Goal: Task Accomplishment & Management: Use online tool/utility

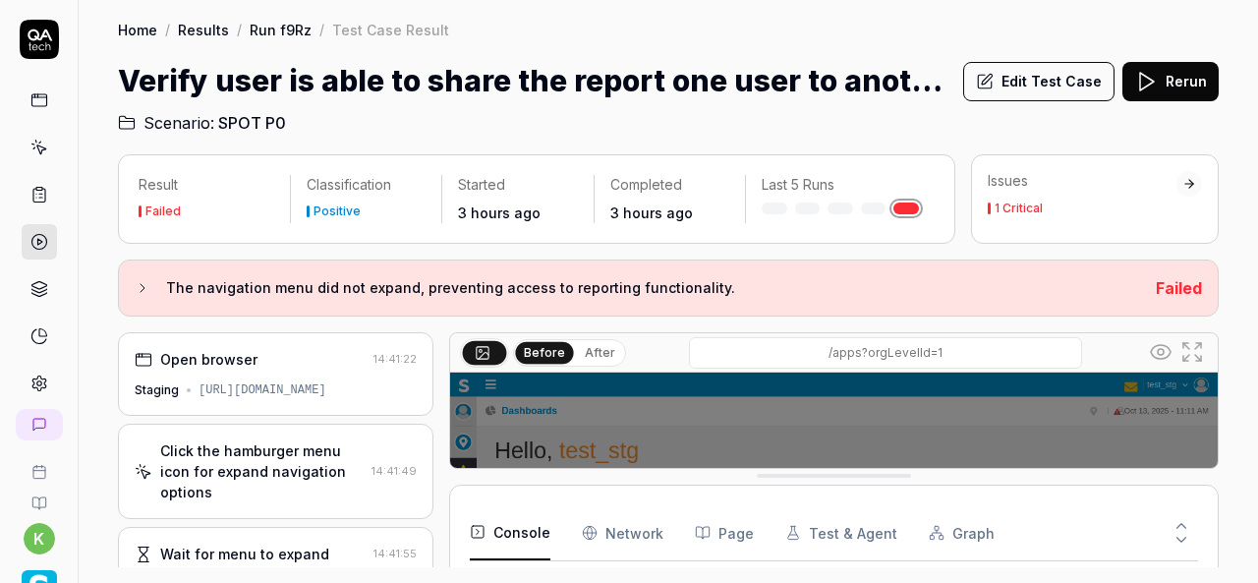
scroll to position [111, 0]
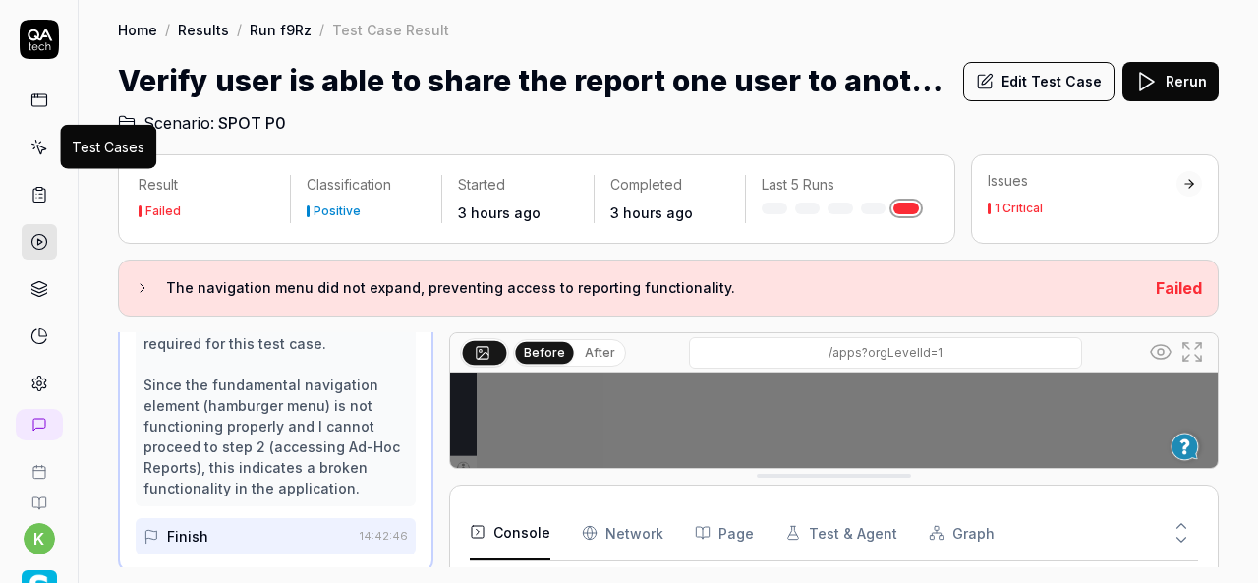
click at [39, 144] on icon at bounding box center [39, 148] width 18 height 18
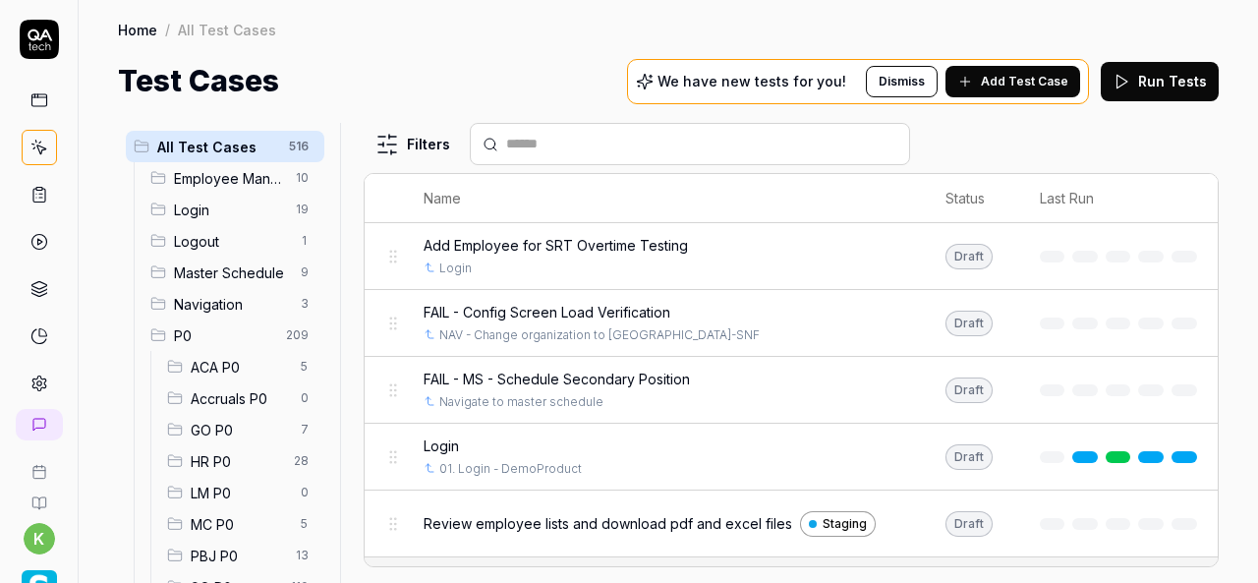
scroll to position [149, 0]
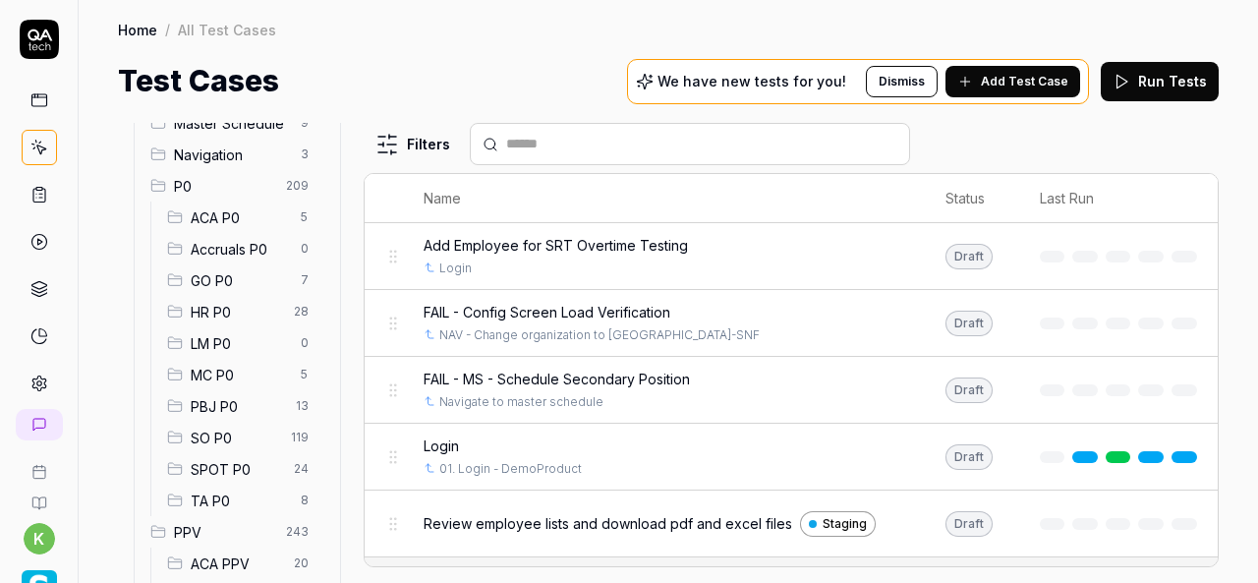
click at [220, 431] on span "SO P0" at bounding box center [235, 438] width 88 height 21
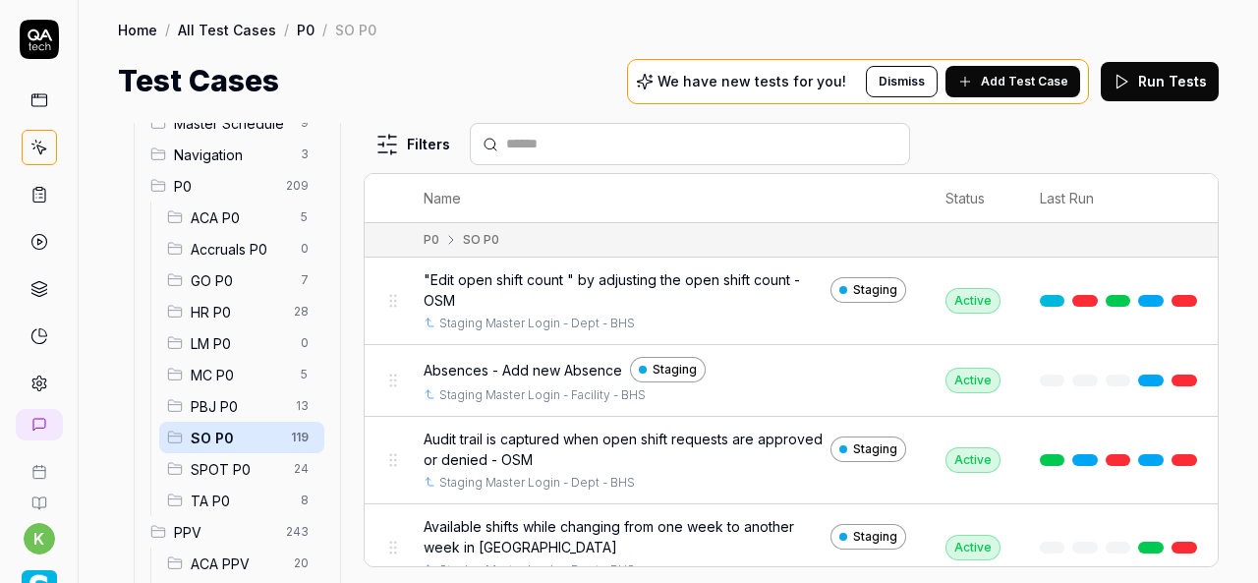
click at [531, 136] on input "text" at bounding box center [701, 144] width 391 height 21
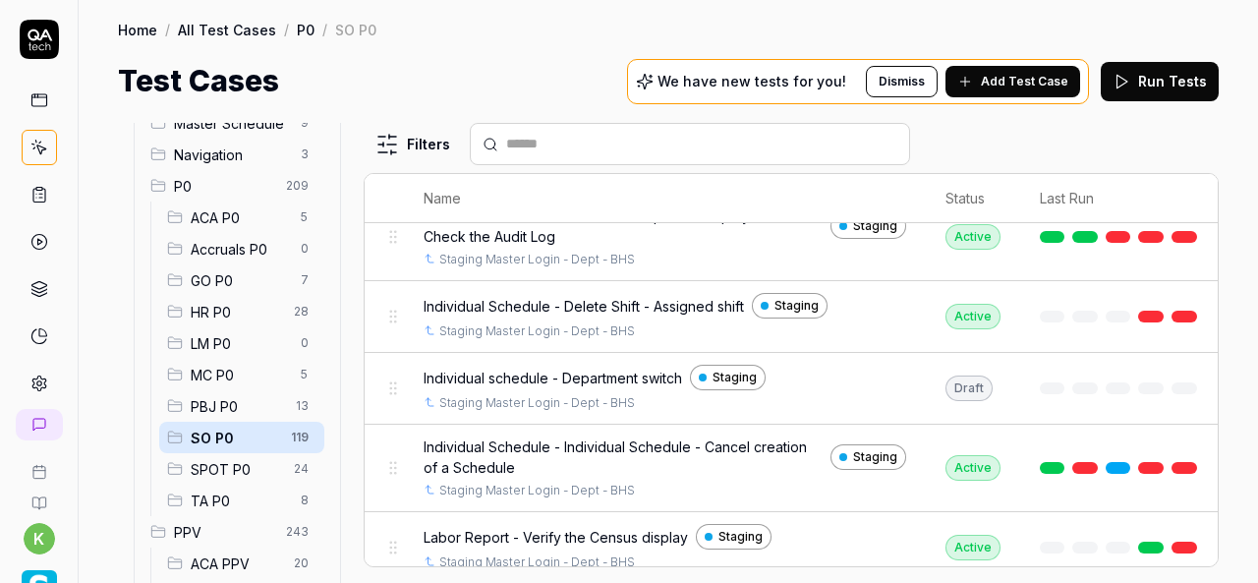
scroll to position [2529, 0]
click at [625, 367] on span "Individual schedule - Department switch" at bounding box center [553, 377] width 259 height 21
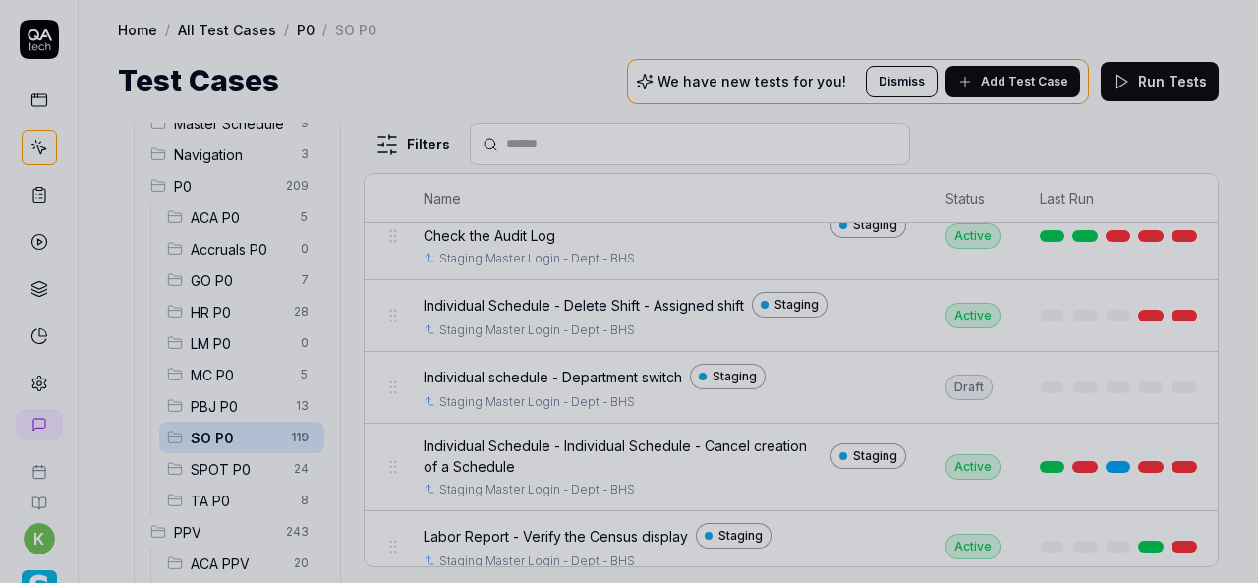
click at [526, 86] on div at bounding box center [629, 291] width 1258 height 583
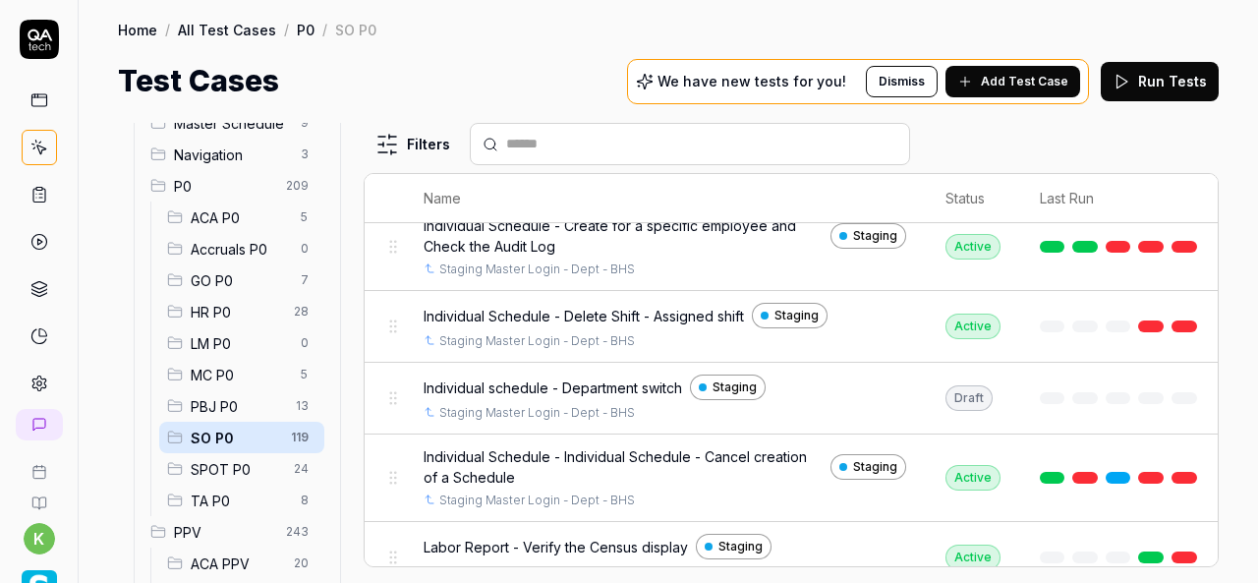
scroll to position [2517, 0]
click at [1124, 393] on div at bounding box center [1118, 399] width 157 height 12
click at [896, 405] on div "Staging Master Login - Dept - BHS" at bounding box center [665, 414] width 483 height 18
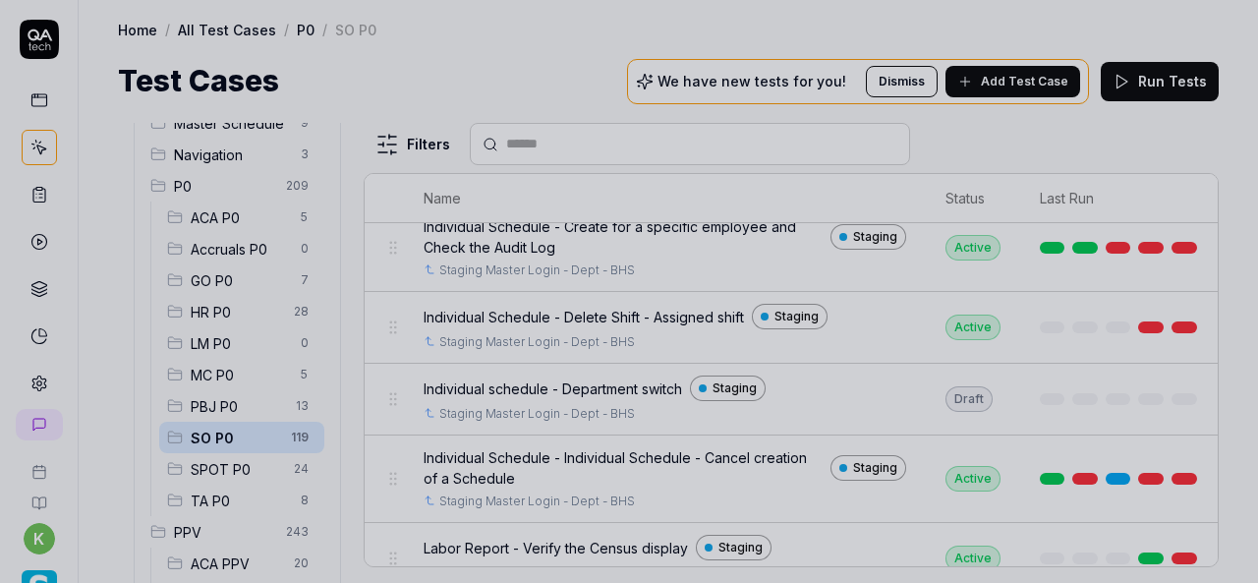
click at [543, 56] on div at bounding box center [629, 291] width 1258 height 583
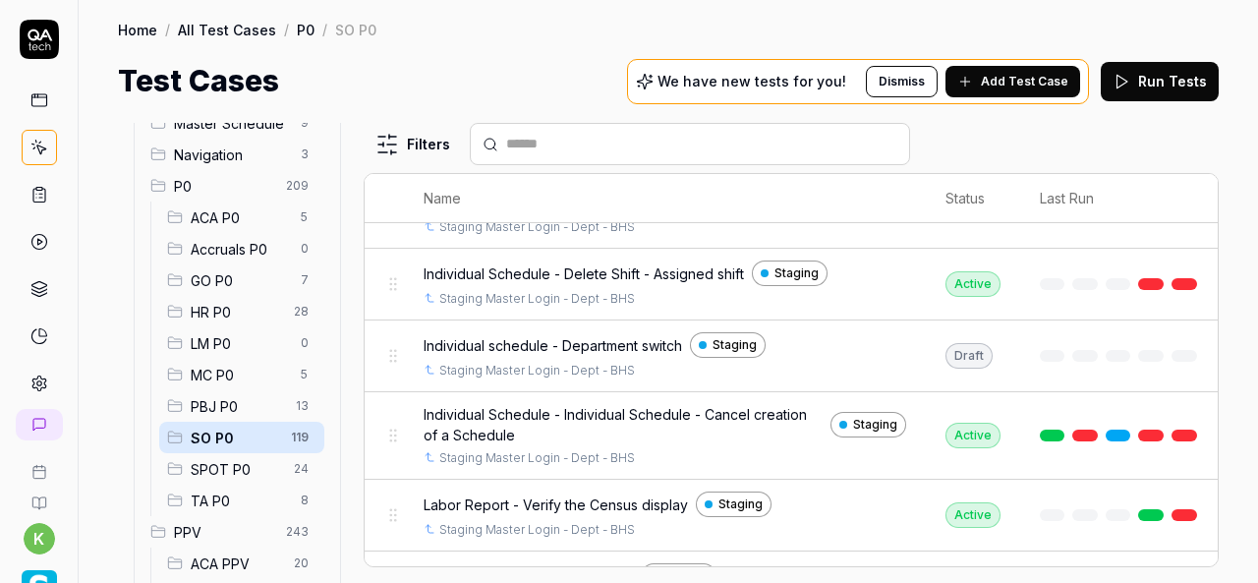
scroll to position [2560, 155]
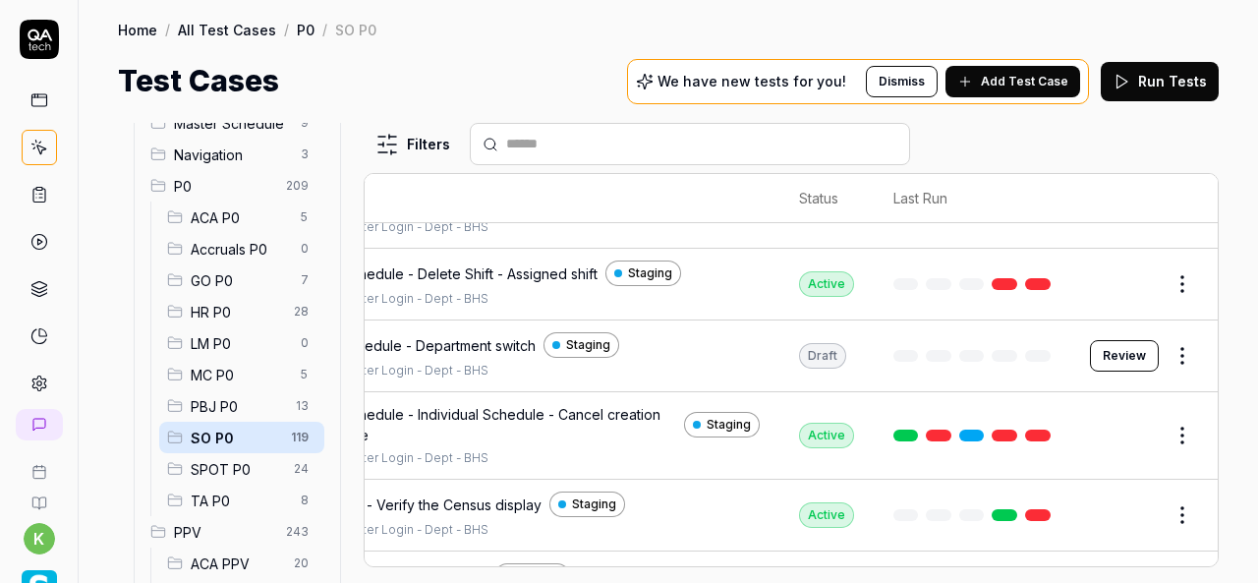
click at [1174, 335] on html "k Home / All Test Cases / P0 / SO P0 Home / All Test Cases / P0 / SO P0 Test Ca…" at bounding box center [629, 291] width 1258 height 583
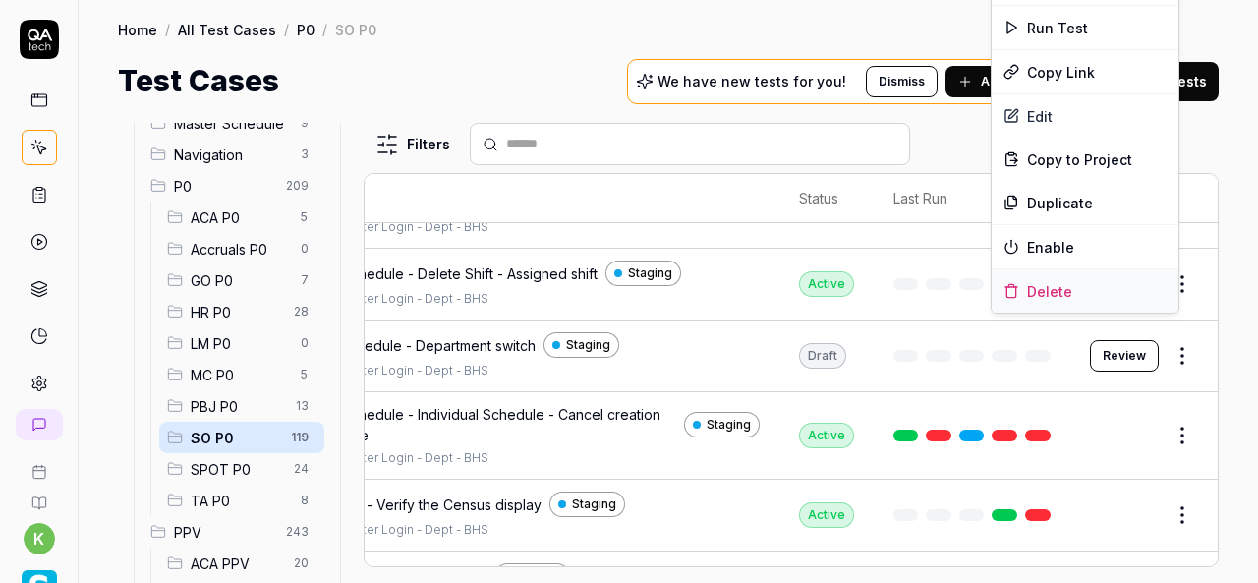
click at [1054, 288] on div "Delete" at bounding box center [1085, 290] width 187 height 43
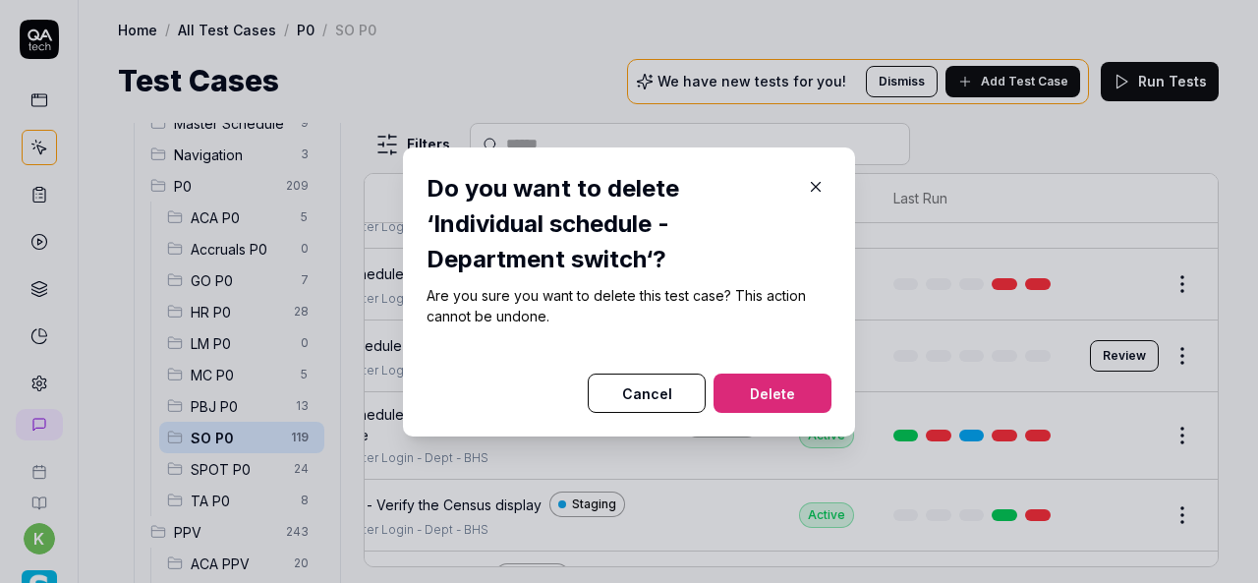
click at [775, 403] on button "Delete" at bounding box center [773, 393] width 118 height 39
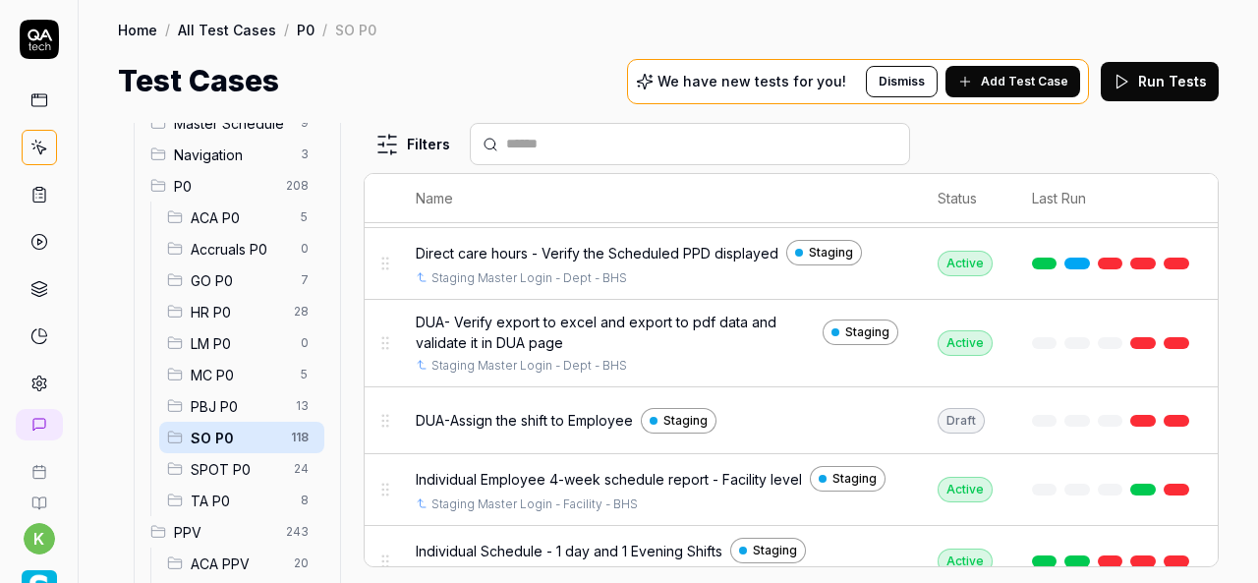
scroll to position [1750, 155]
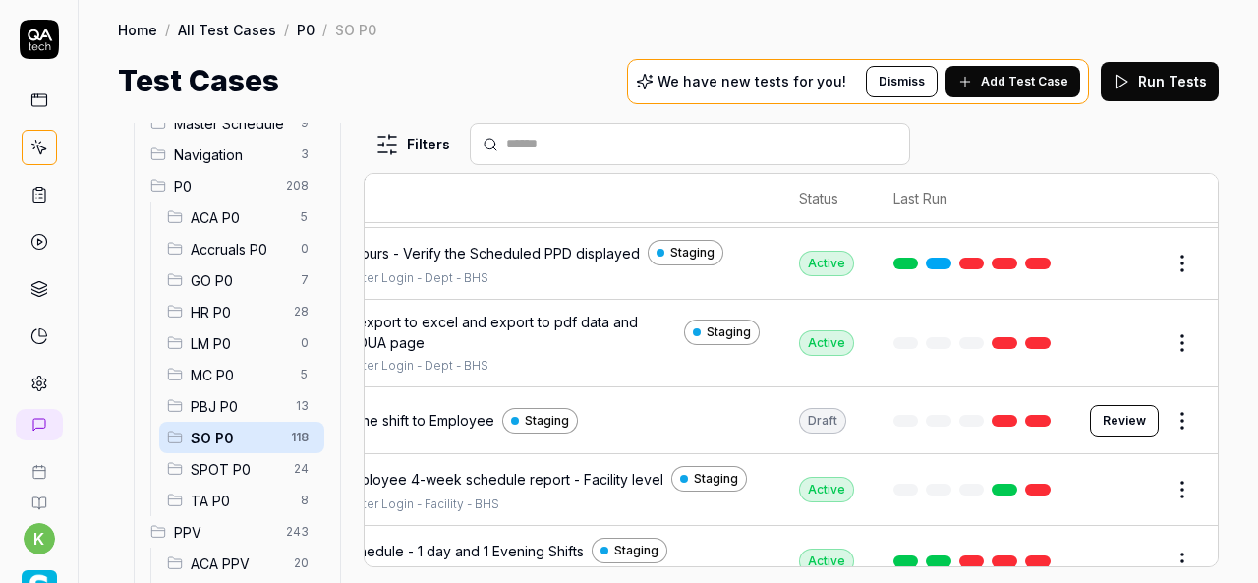
click at [1168, 405] on html "k Home / All Test Cases / P0 / SO P0 Home / All Test Cases / P0 / SO P0 Test Ca…" at bounding box center [629, 291] width 1258 height 583
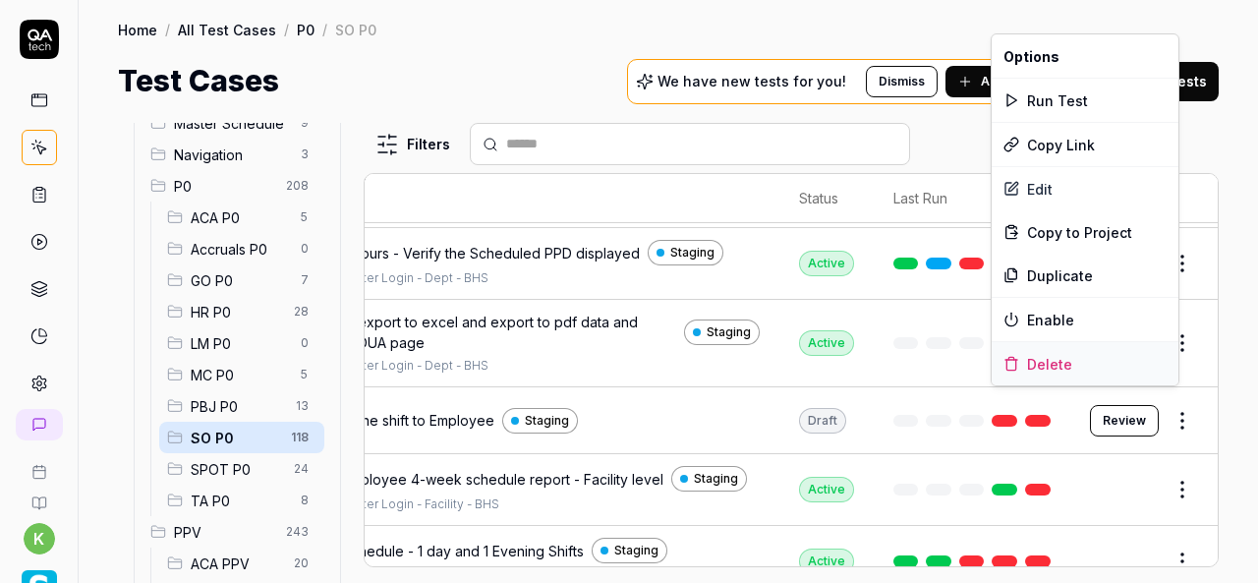
click at [1055, 367] on div "Delete" at bounding box center [1085, 363] width 187 height 43
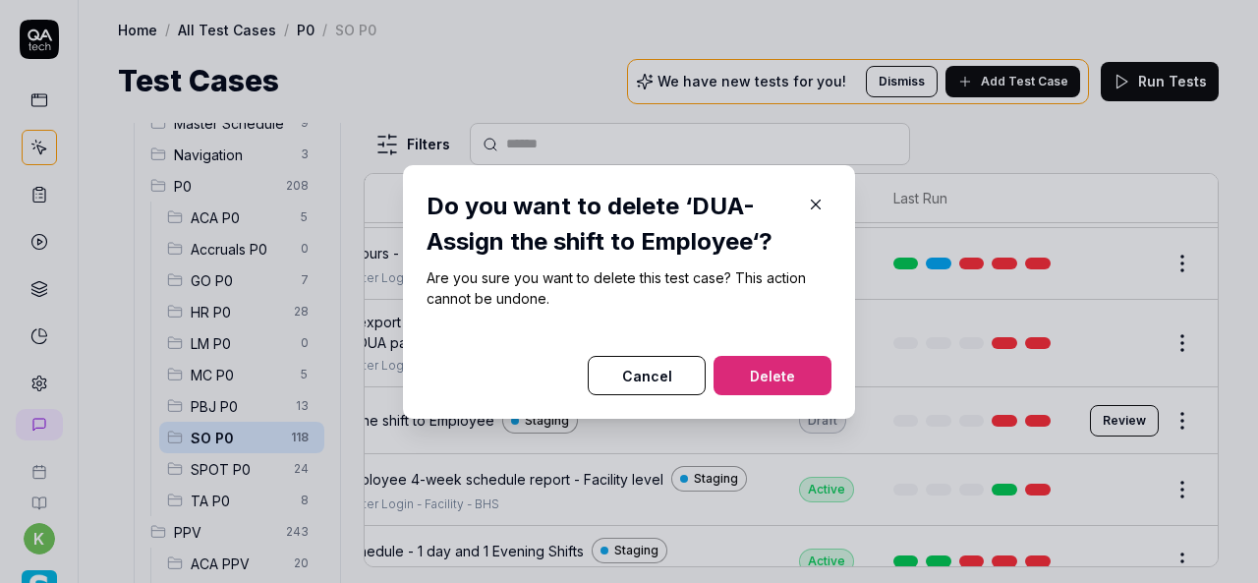
click at [807, 208] on icon "button" at bounding box center [816, 205] width 18 height 18
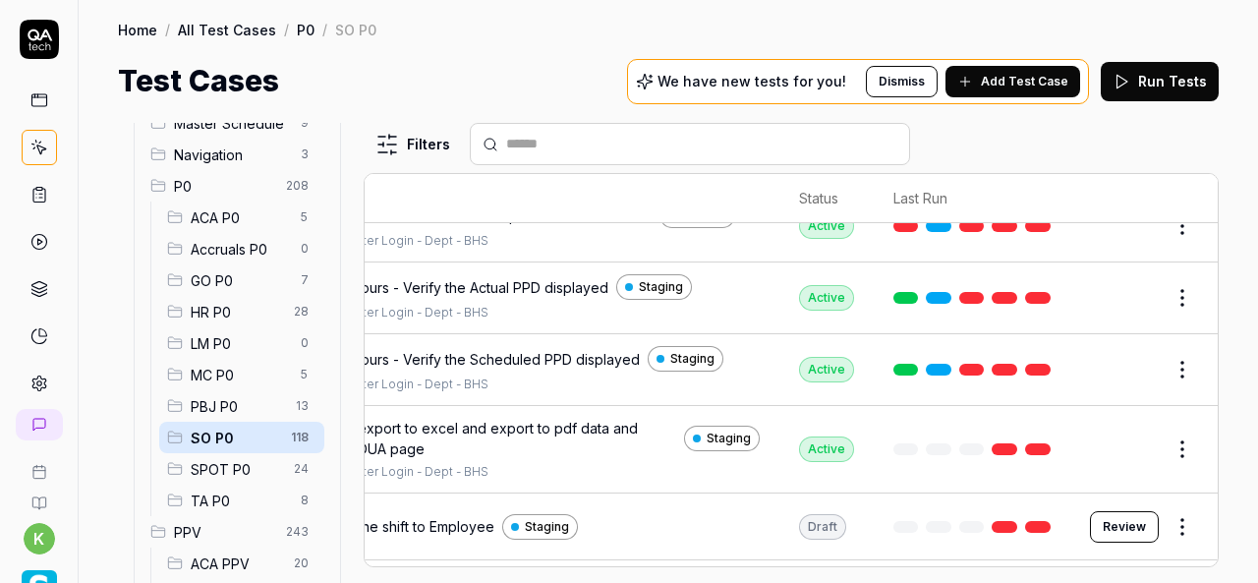
scroll to position [1624, 155]
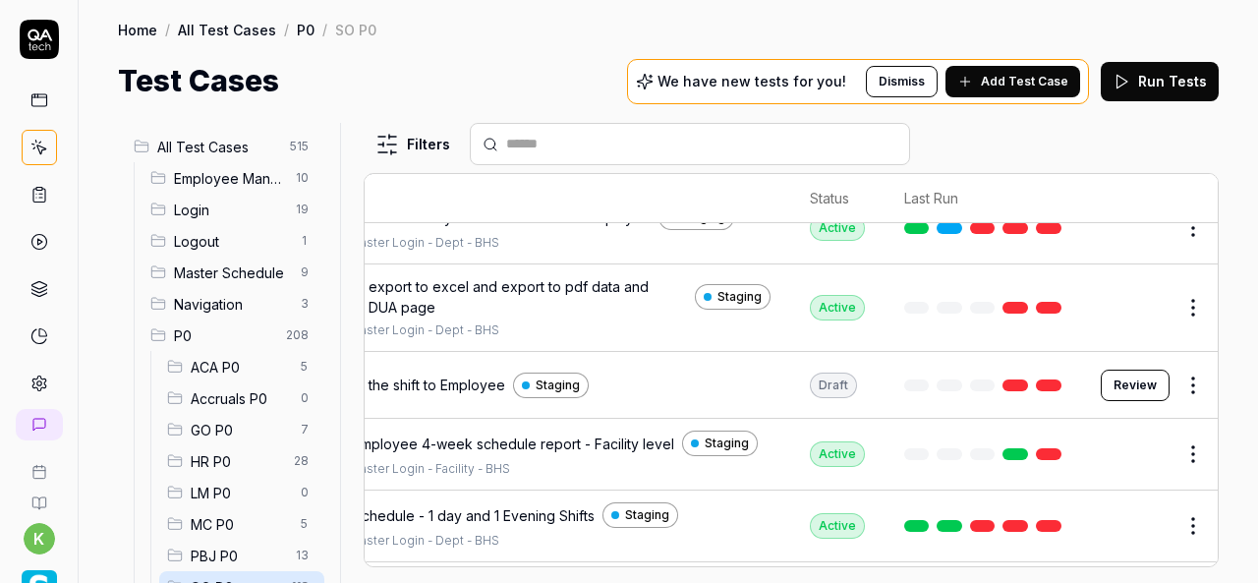
scroll to position [1785, 140]
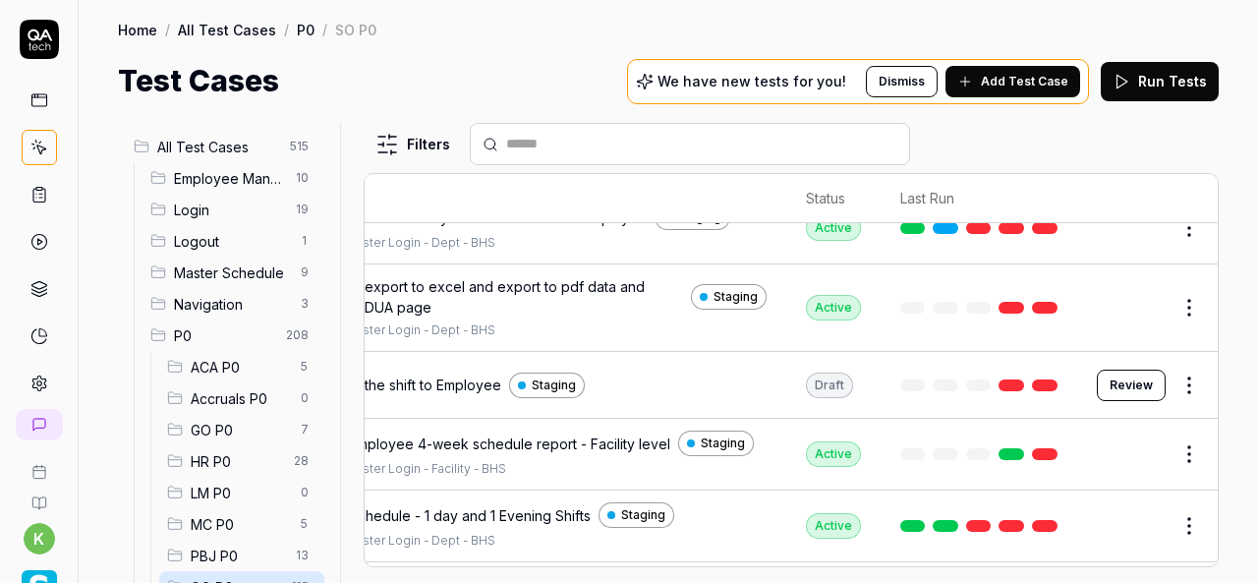
click at [1188, 361] on html "k Home / All Test Cases / P0 / SO P0 Home / All Test Cases / P0 / SO P0 Test Ca…" at bounding box center [629, 291] width 1258 height 583
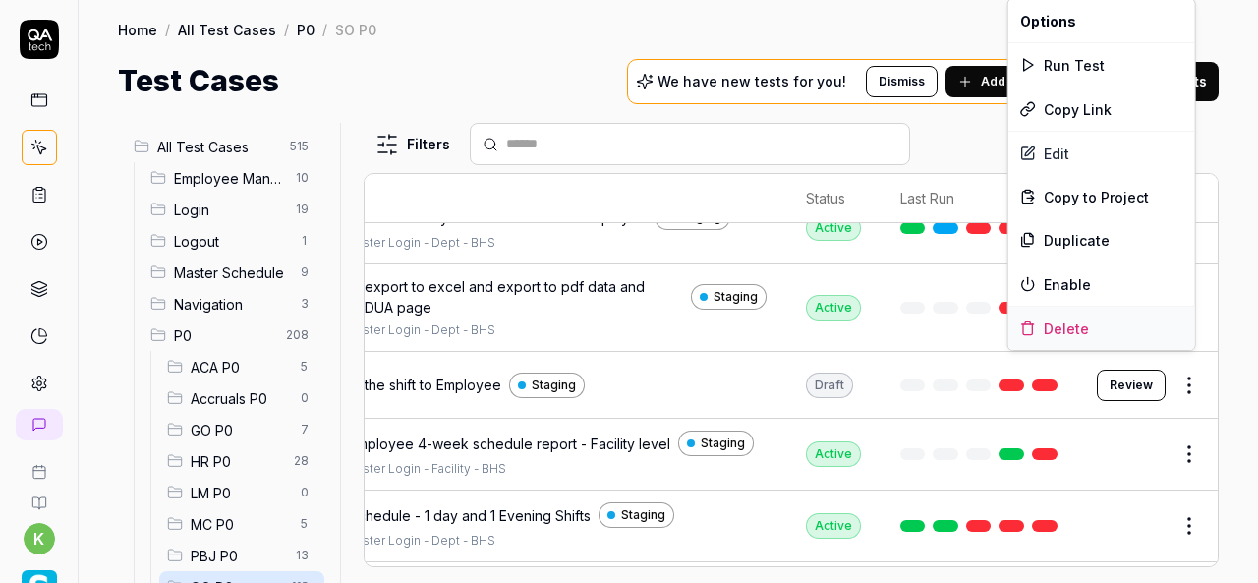
click at [1065, 327] on div "Delete" at bounding box center [1101, 328] width 187 height 43
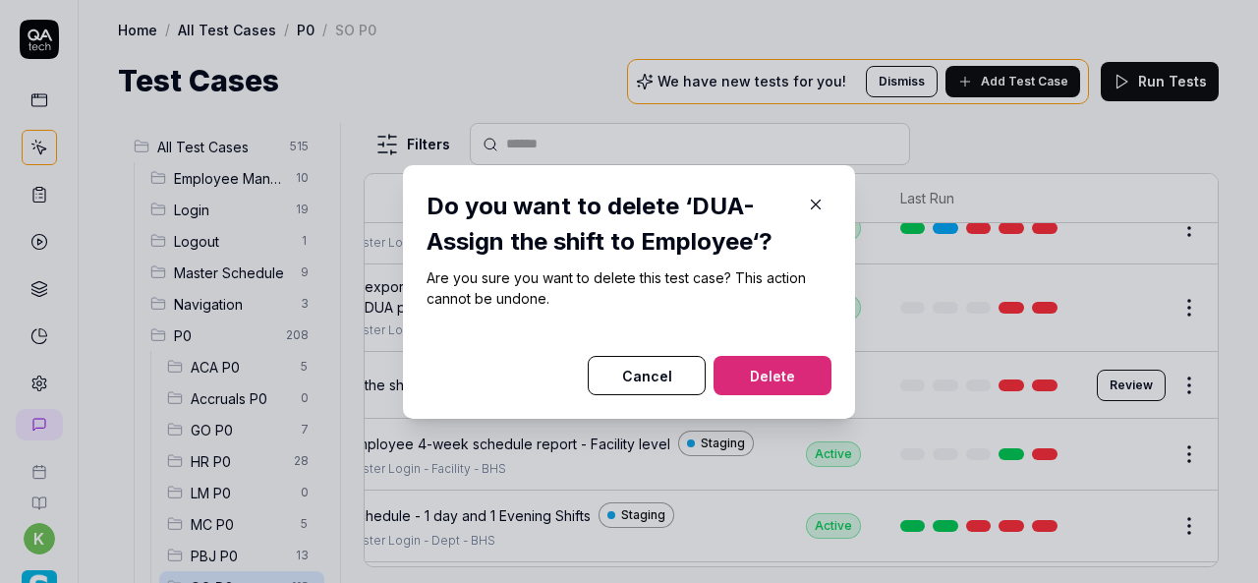
click at [812, 376] on button "Delete" at bounding box center [773, 375] width 118 height 39
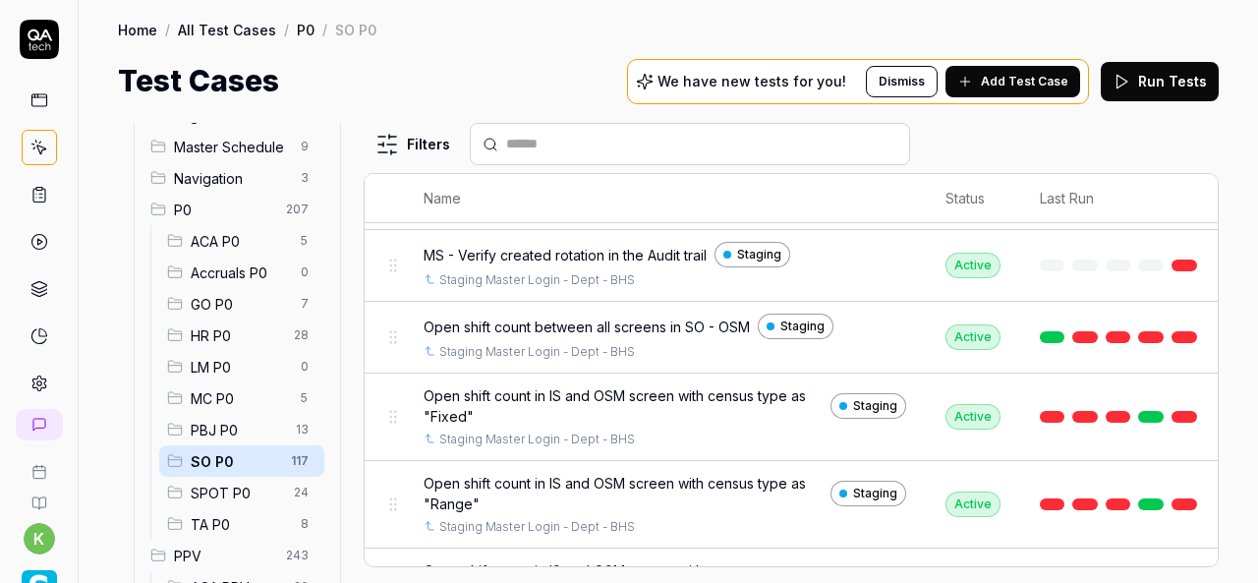
scroll to position [127, 0]
click at [244, 487] on span "SPOT P0" at bounding box center [236, 492] width 91 height 21
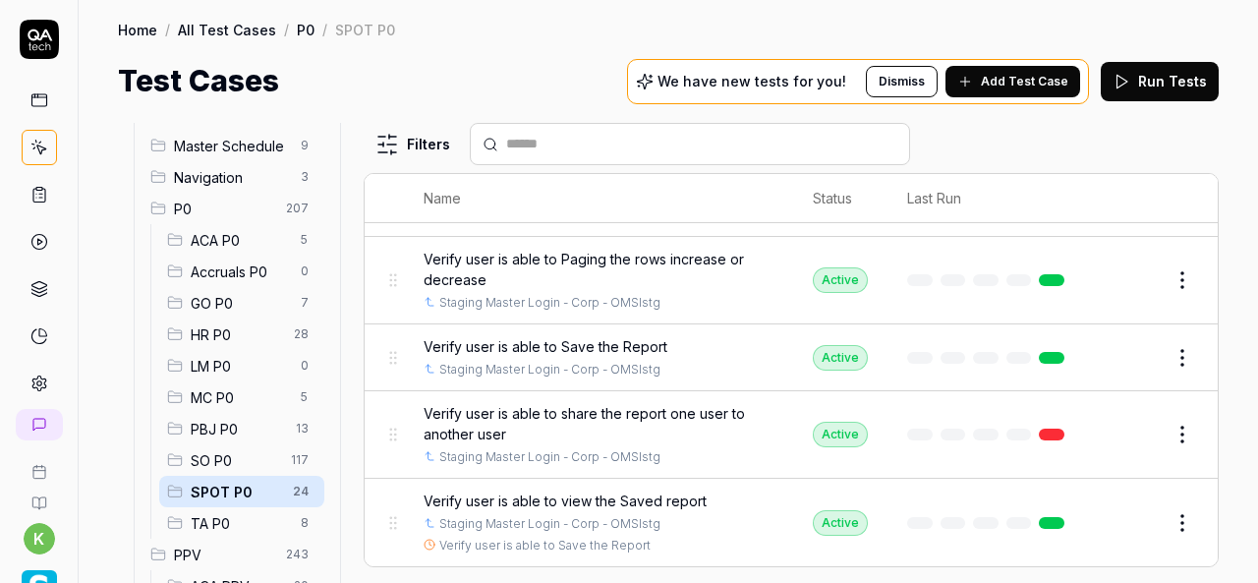
scroll to position [1638, 0]
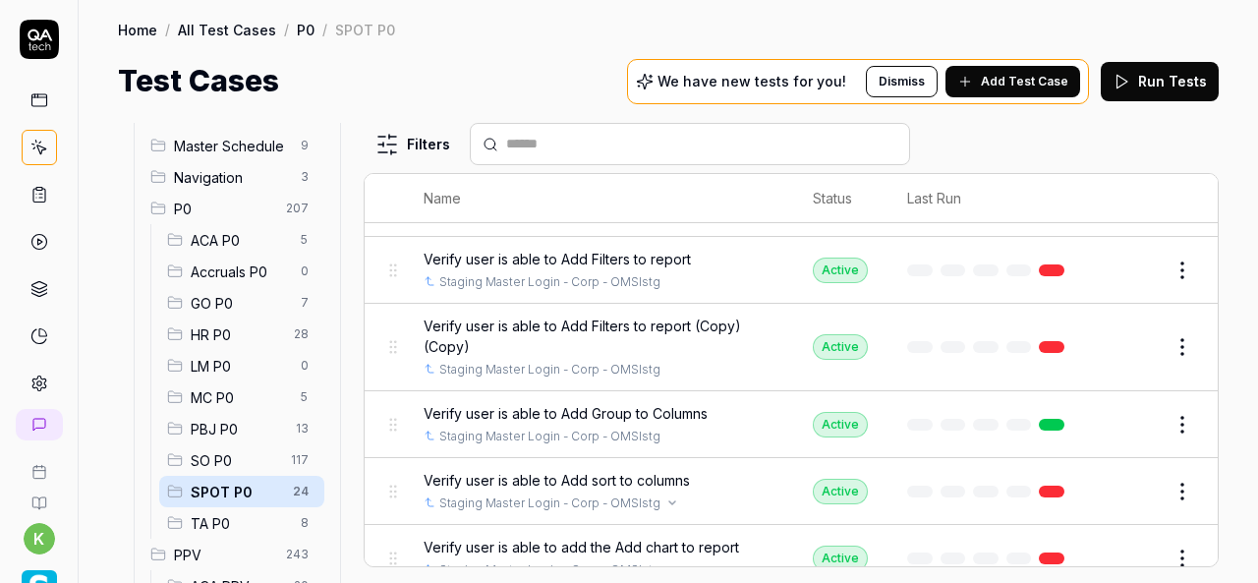
scroll to position [1130, 0]
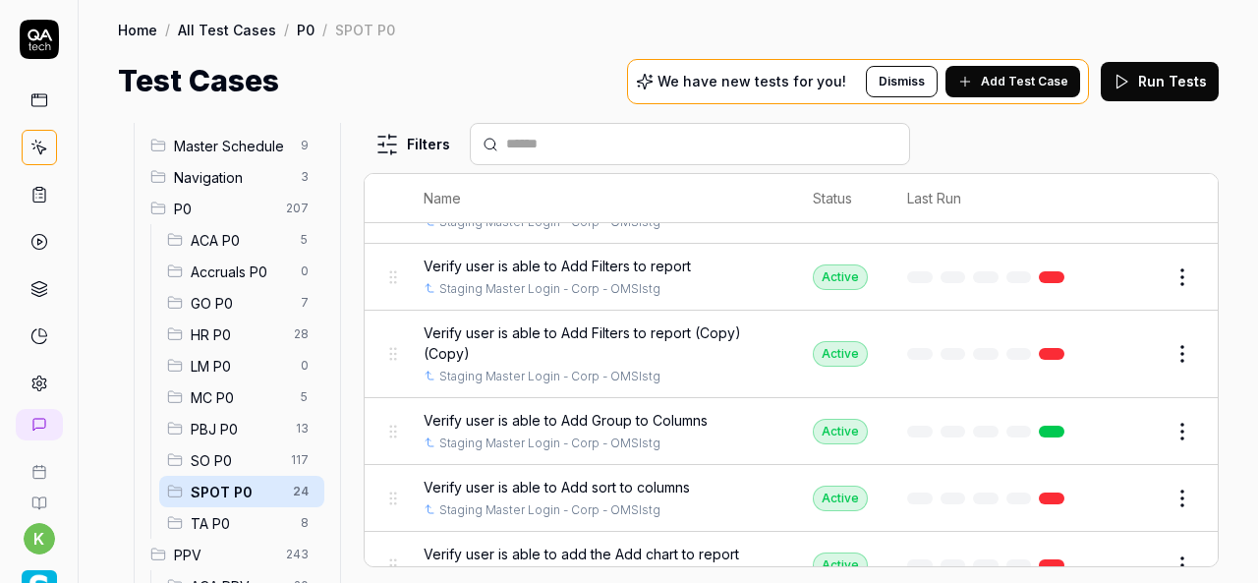
click at [245, 459] on span "SO P0" at bounding box center [235, 460] width 88 height 21
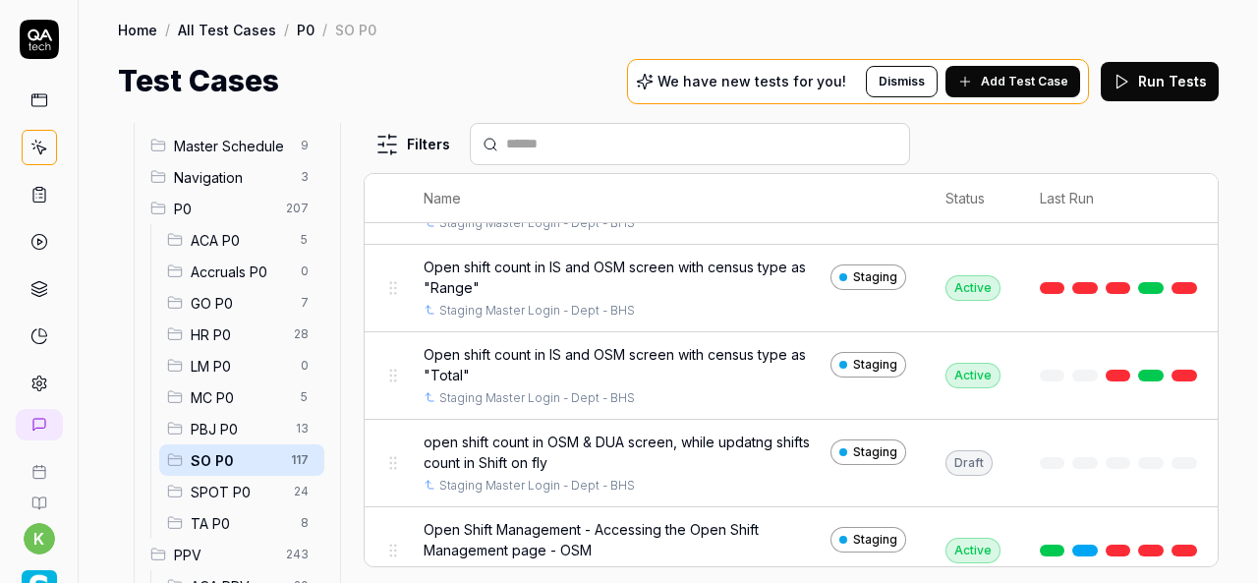
scroll to position [3835, 0]
click at [1047, 458] on div at bounding box center [1118, 464] width 157 height 12
click at [955, 451] on div "Draft" at bounding box center [969, 464] width 47 height 26
click at [1026, 437] on td at bounding box center [1118, 464] width 197 height 87
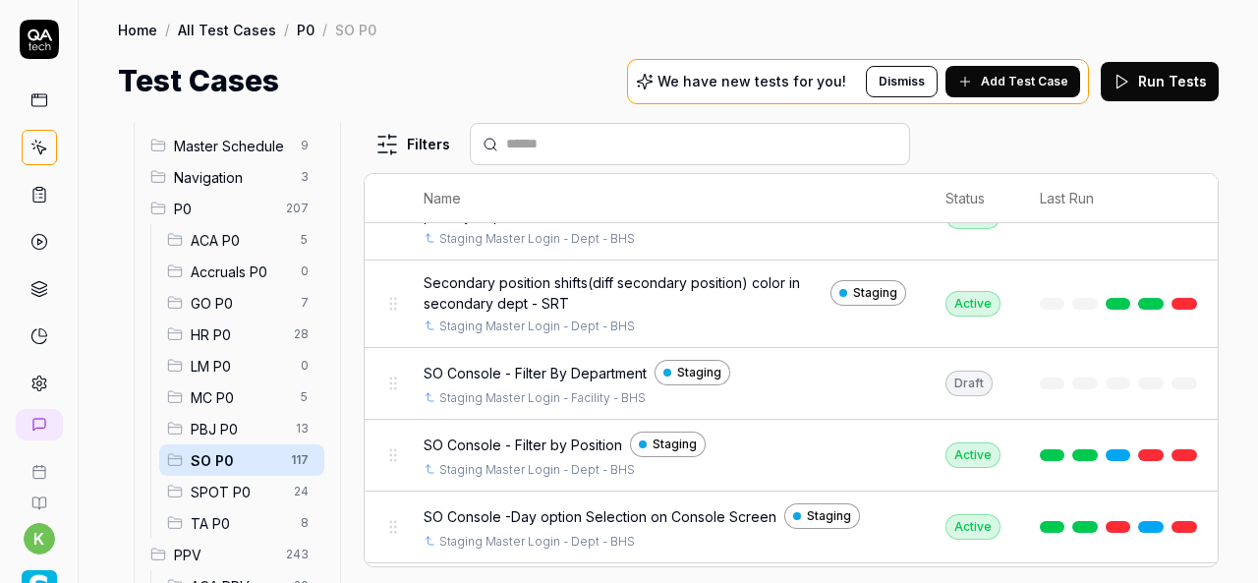
scroll to position [5076, 0]
click at [968, 370] on div "Draft" at bounding box center [969, 383] width 47 height 26
click at [1150, 376] on div at bounding box center [1118, 382] width 157 height 12
click at [1185, 347] on td at bounding box center [1118, 383] width 197 height 72
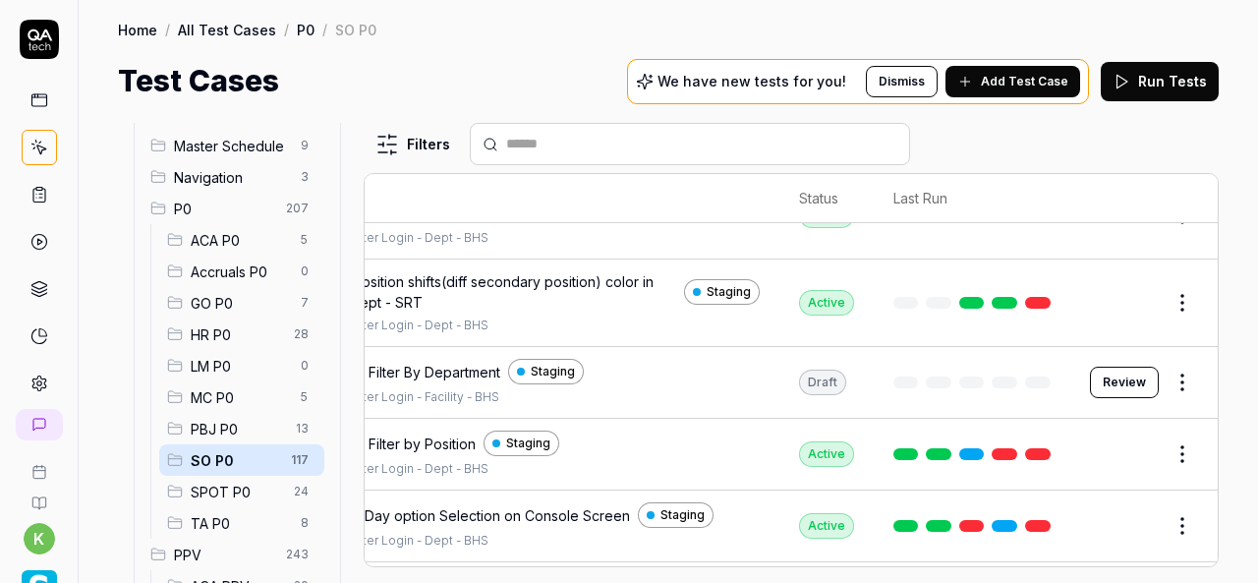
click at [1104, 367] on button "Review" at bounding box center [1124, 382] width 69 height 31
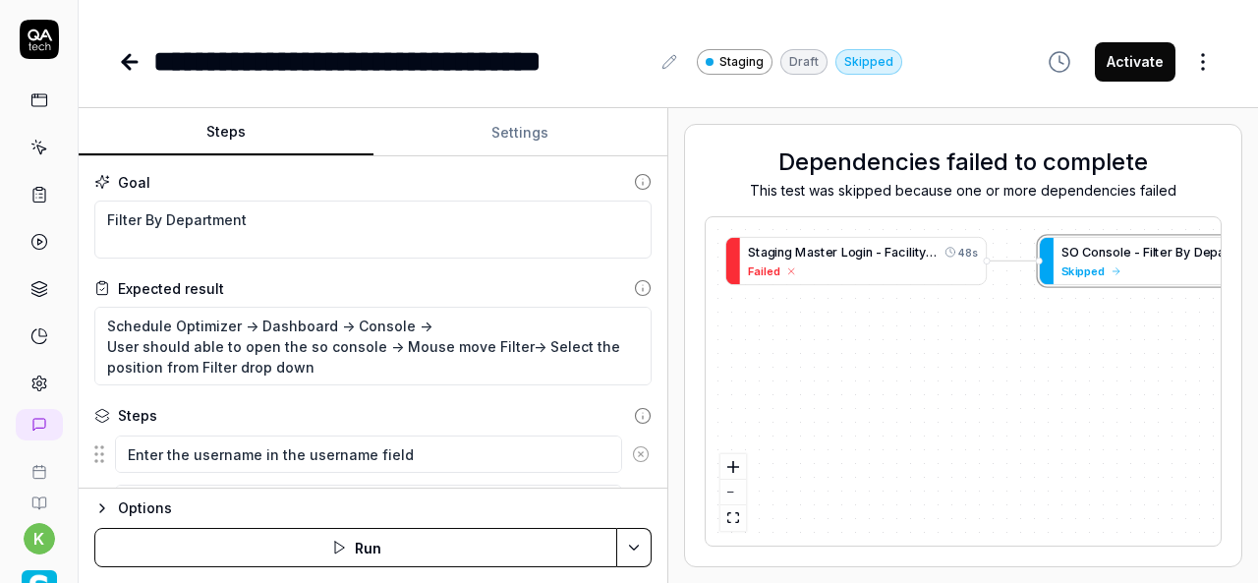
click at [804, 450] on div "Steps Settings Goal Filter By Department Expected result Schedule Optimizer -> …" at bounding box center [668, 345] width 1179 height 475
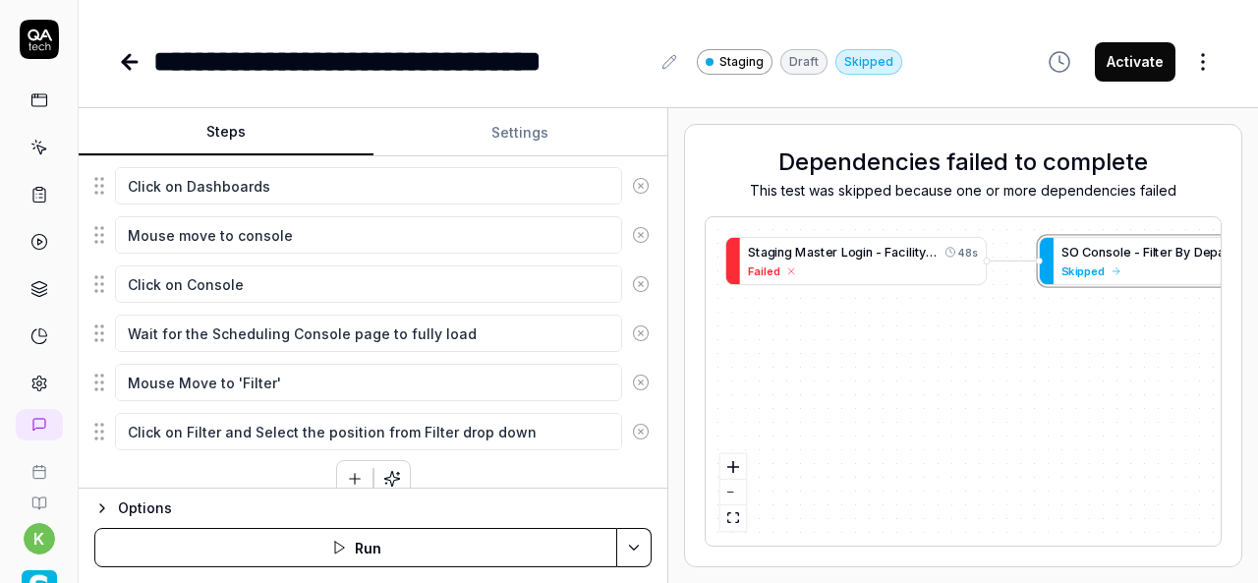
scroll to position [730, 0]
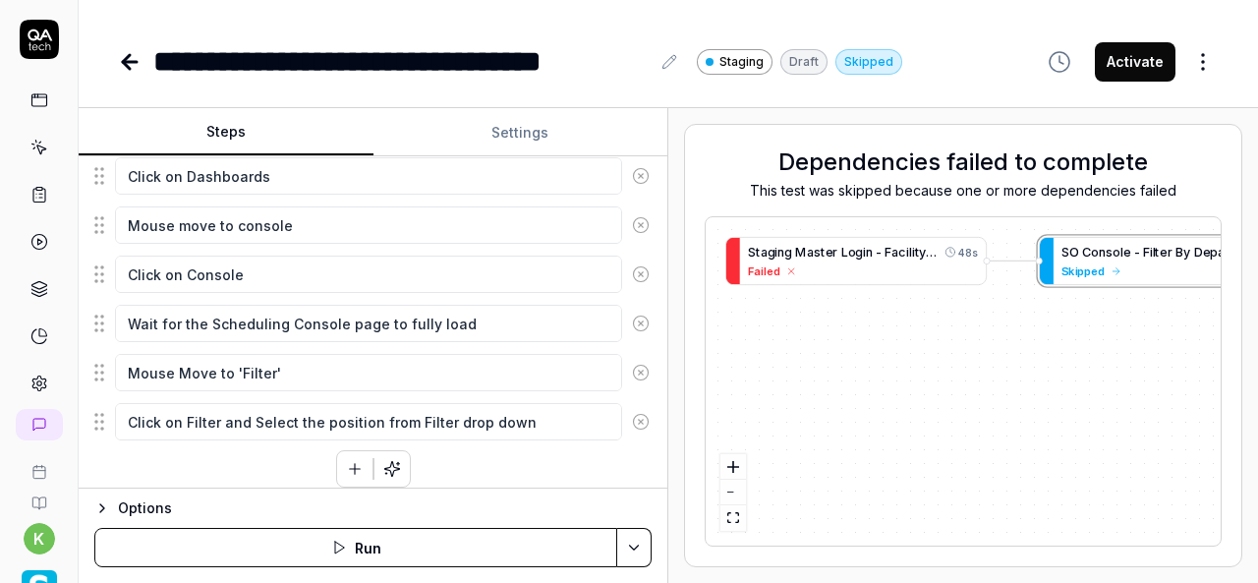
type textarea "*"
